Goal: Task Accomplishment & Management: Manage account settings

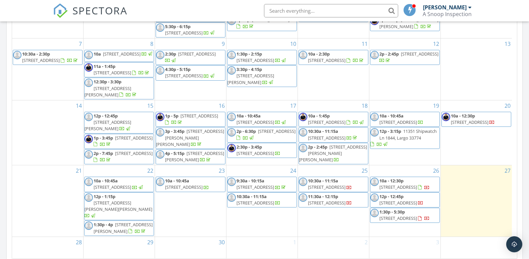
scroll to position [402, 0]
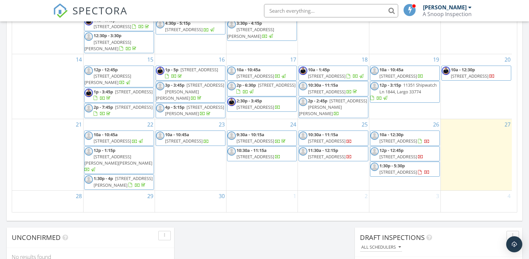
click at [261, 139] on span "1145 57th Ave N , St. Petersburg 33710" at bounding box center [255, 141] width 38 height 6
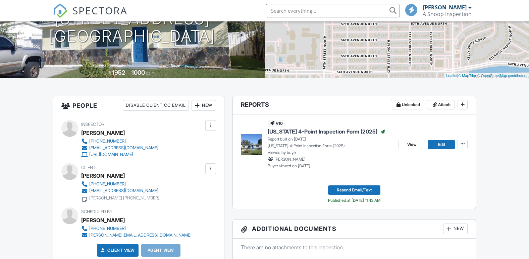
scroll to position [101, 0]
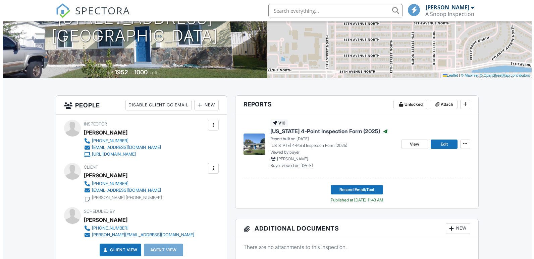
scroll to position [101, 0]
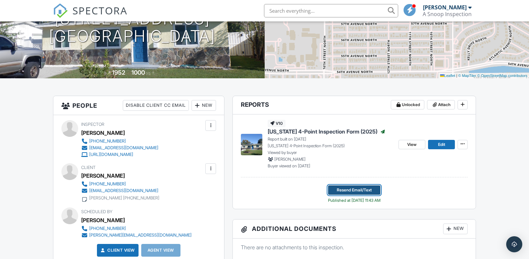
click at [346, 189] on span "Resend Email/Text" at bounding box center [354, 190] width 35 height 7
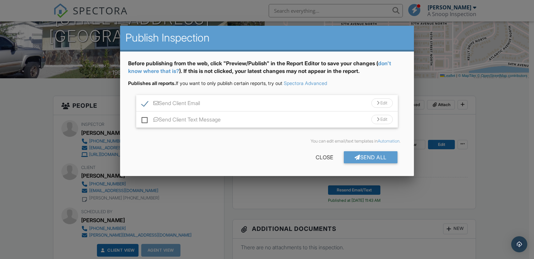
click at [145, 118] on label "Send Client Text Message" at bounding box center [180, 121] width 79 height 8
click at [145, 118] on input "Send Client Text Message" at bounding box center [143, 116] width 4 height 4
checkbox input "true"
click at [362, 156] on div "Send All" at bounding box center [371, 158] width 54 height 12
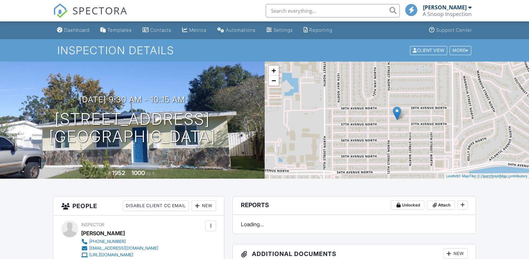
click at [78, 30] on div "Dashboard" at bounding box center [76, 30] width 25 height 6
